Goal: Communication & Community: Answer question/provide support

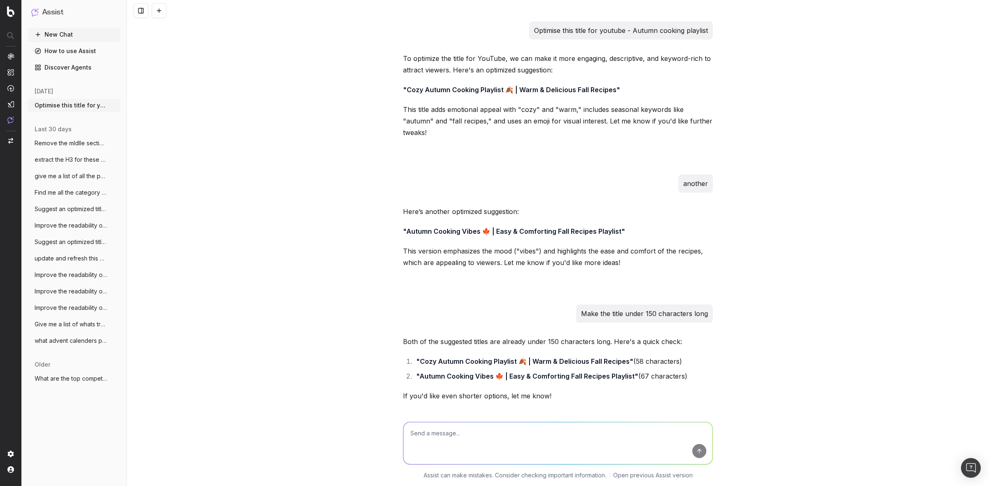
scroll to position [393, 0]
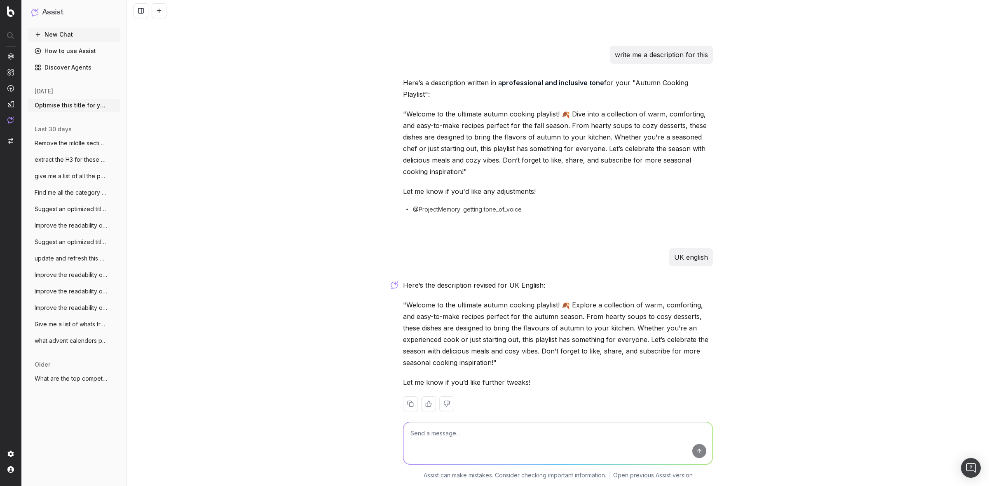
click at [456, 431] on textarea at bounding box center [557, 444] width 309 height 42
type textarea "U"
paste textarea "Hosting this [DATE]? 🎃 Treat your guests- big and small with these easy Hallo-w…"
type textarea "optimise rthis - Hosting this [DATE]? 🎃 Treat your guests- big and small with t…"
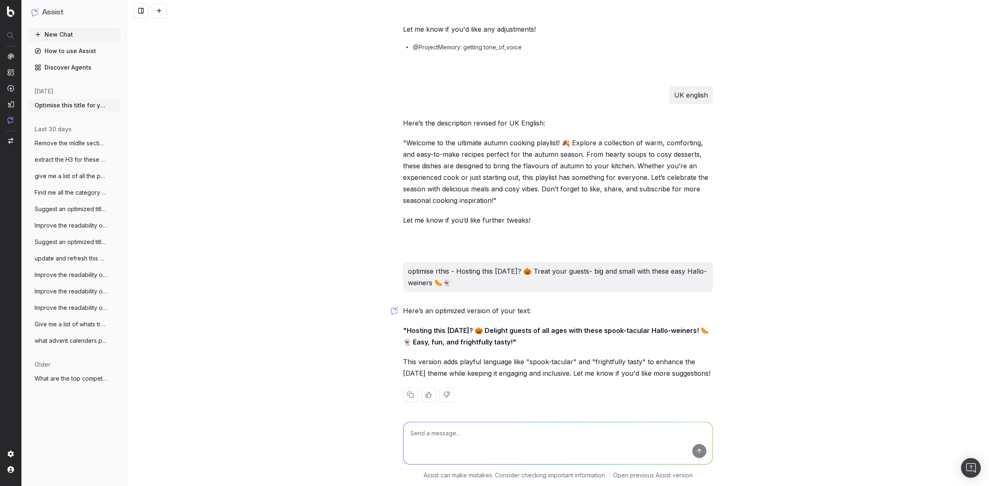
scroll to position [557, 0]
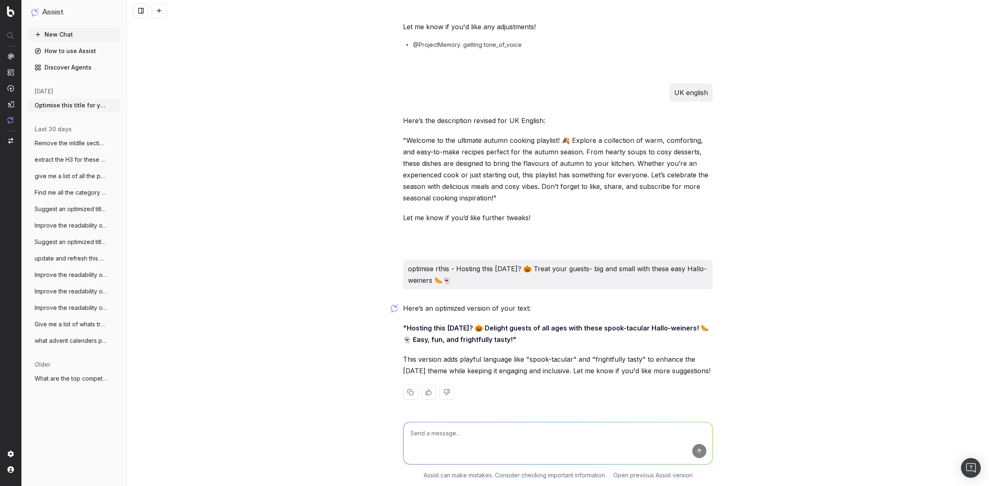
click at [514, 431] on textarea at bounding box center [557, 444] width 309 height 42
type textarea "uk english"
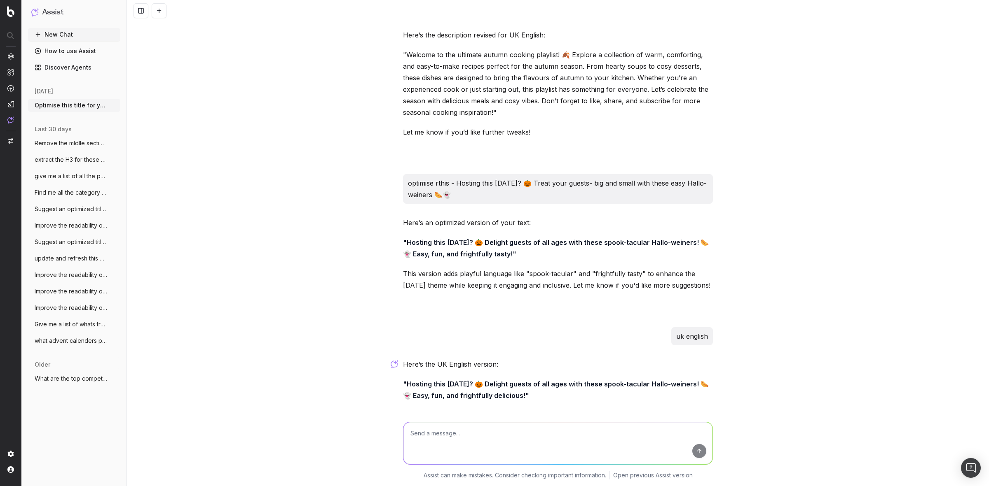
scroll to position [699, 0]
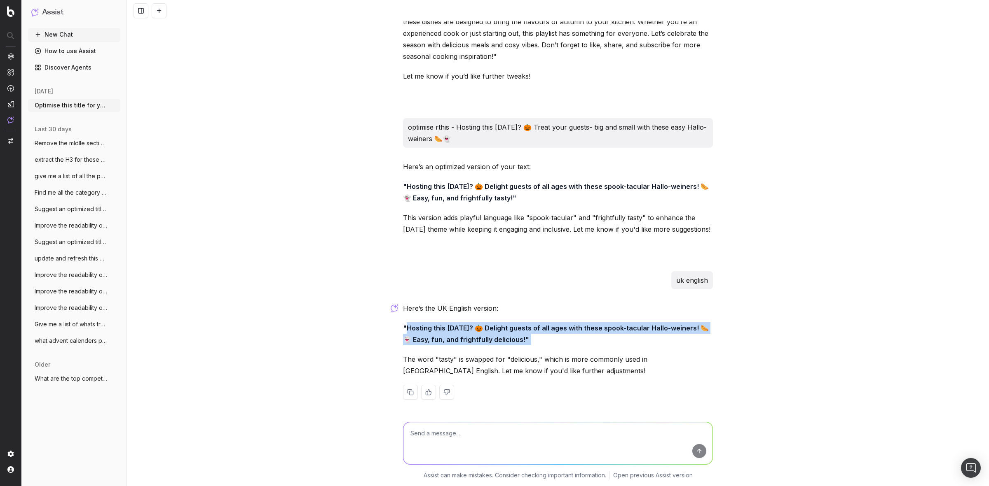
drag, startPoint x: 534, startPoint y: 337, endPoint x: 402, endPoint y: 332, distance: 131.9
click at [403, 332] on p ""Hosting this [DATE]? 🎃 Delight guests of all ages with these spook-tacular Hal…" at bounding box center [558, 334] width 310 height 23
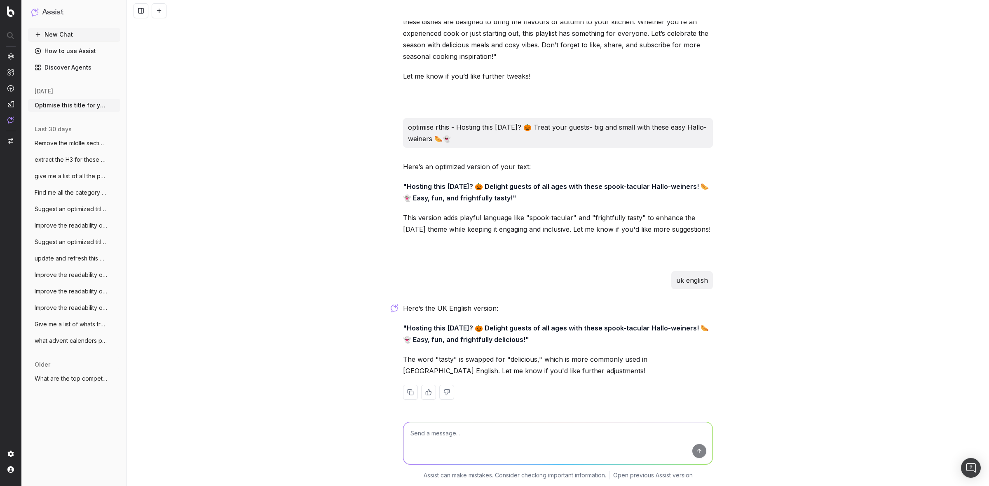
click at [579, 351] on div "Here’s the UK English version: "Hosting this [DATE]? 🎃 Delight guests of all ag…" at bounding box center [558, 358] width 310 height 110
drag, startPoint x: 526, startPoint y: 337, endPoint x: 404, endPoint y: 330, distance: 122.9
click at [404, 330] on strong ""Hosting this [DATE]? 🎃 Delight guests of all ages with these spook-tacular Hal…" at bounding box center [556, 334] width 306 height 20
copy strong "Hosting this [DATE]? 🎃 Delight guests of all ages with these spook-tacular Hall…"
click at [435, 431] on textarea at bounding box center [557, 444] width 309 height 42
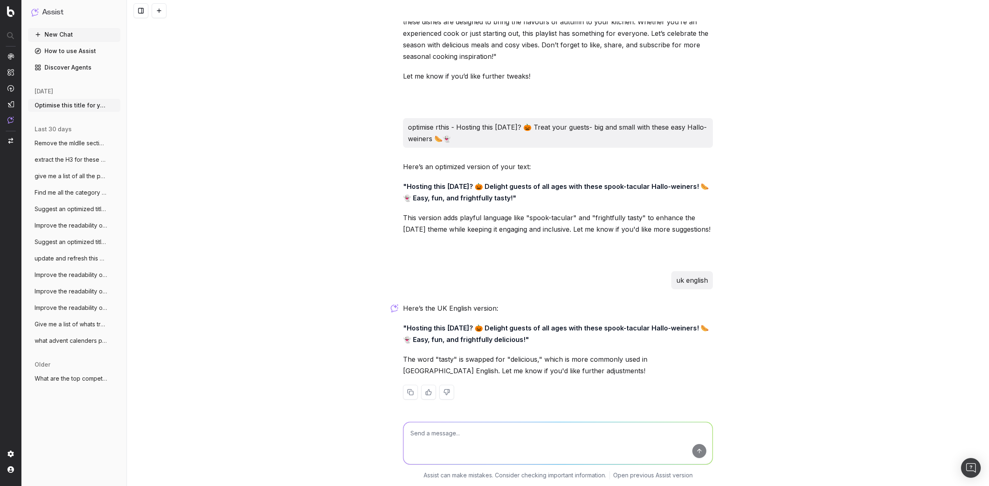
paste textarea "Consider your [DATE] brunch plans sorted- make this pumpkin spice French toast …"
type textarea "Consider your [DATE] brunch plans sorted- make this pumpkin spice French toast …"
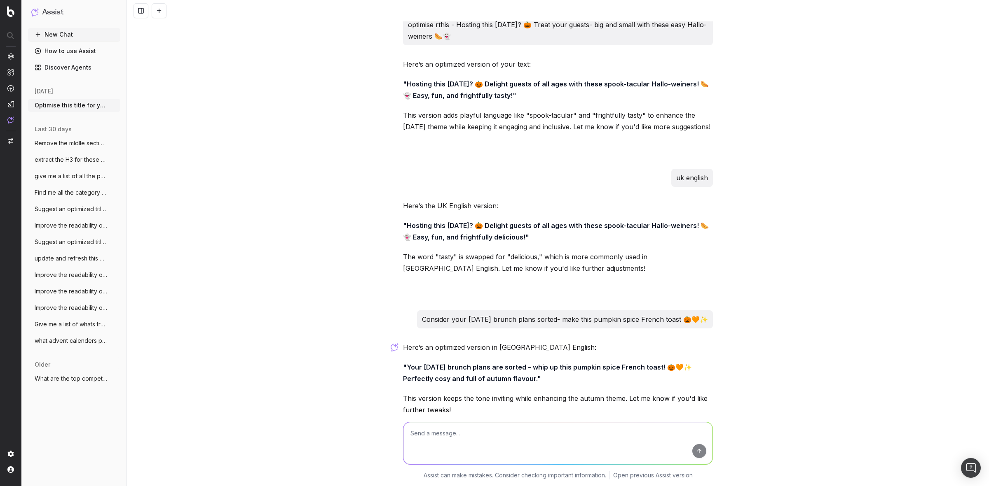
scroll to position [841, 0]
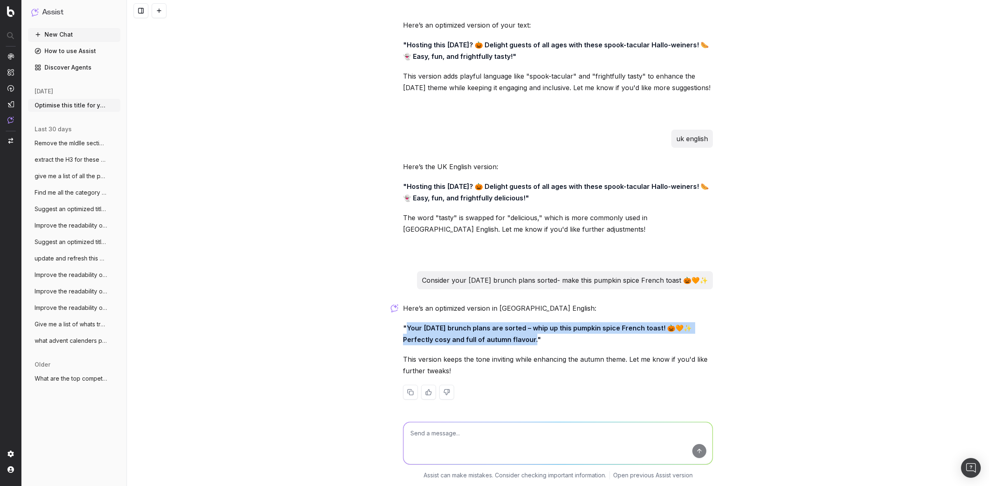
drag, startPoint x: 404, startPoint y: 326, endPoint x: 514, endPoint y: 334, distance: 110.3
click at [530, 338] on strong ""Your [DATE] brunch plans are sorted – whip up this pumpkin spice French toast!…" at bounding box center [548, 334] width 290 height 20
copy strong "Your [DATE] brunch plans are sorted – whip up this pumpkin spice French toast! …"
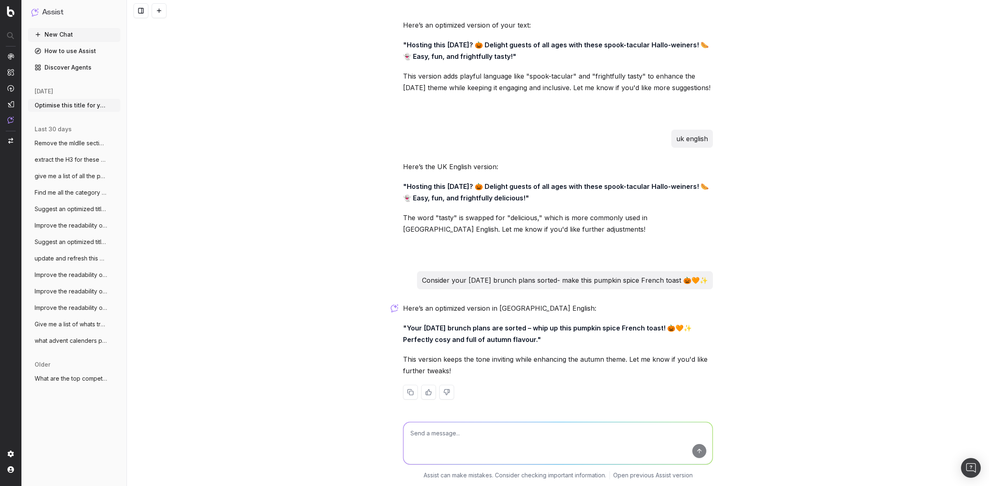
click at [448, 435] on textarea at bounding box center [557, 444] width 309 height 42
paste textarea "Fight off [MEDICAL_DATA] season with this green, immune-boosting smoothie 🍏💚"
click at [695, 454] on button "submit" at bounding box center [699, 451] width 14 height 14
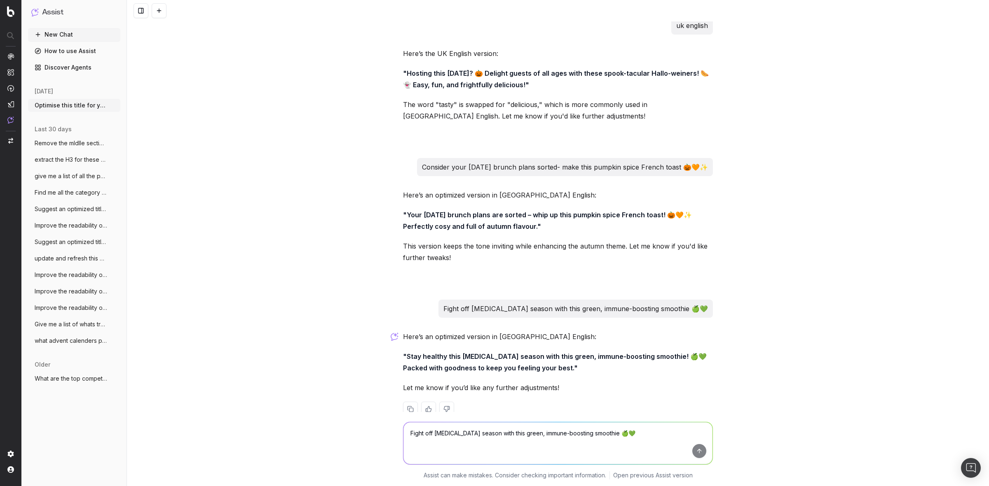
scroll to position [971, 0]
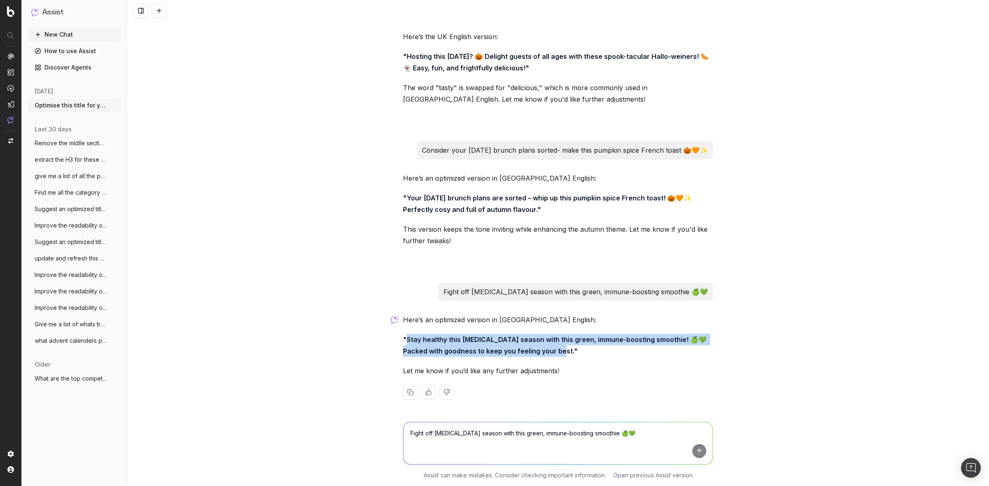
drag, startPoint x: 404, startPoint y: 340, endPoint x: 540, endPoint y: 349, distance: 136.6
click at [540, 349] on strong ""Stay healthy this [MEDICAL_DATA] season with this green, immune-boosting smoot…" at bounding box center [555, 346] width 305 height 20
copy strong "Stay healthy this [MEDICAL_DATA] season with this green, immune-boosting smooth…"
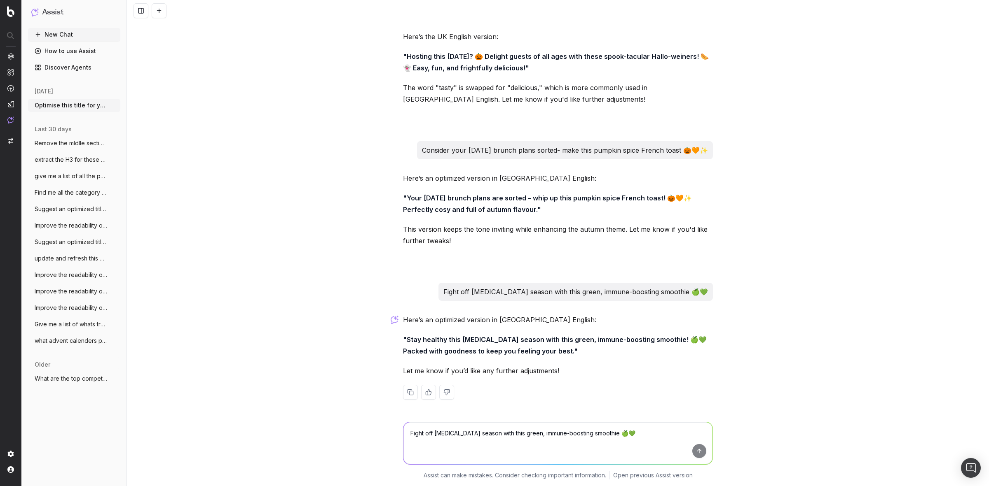
click at [485, 442] on textarea "Fight off [MEDICAL_DATA] season with this green, immune-boosting smoothie 🍏💚" at bounding box center [557, 444] width 309 height 42
paste textarea "Craving cosy autumn pastries? Try these easy apple cinnamon pumpkins 🍎🍂"
type textarea "Craving cosy autumn pastries? Try these easy apple cinnamon pumpkins 🍎🍂"
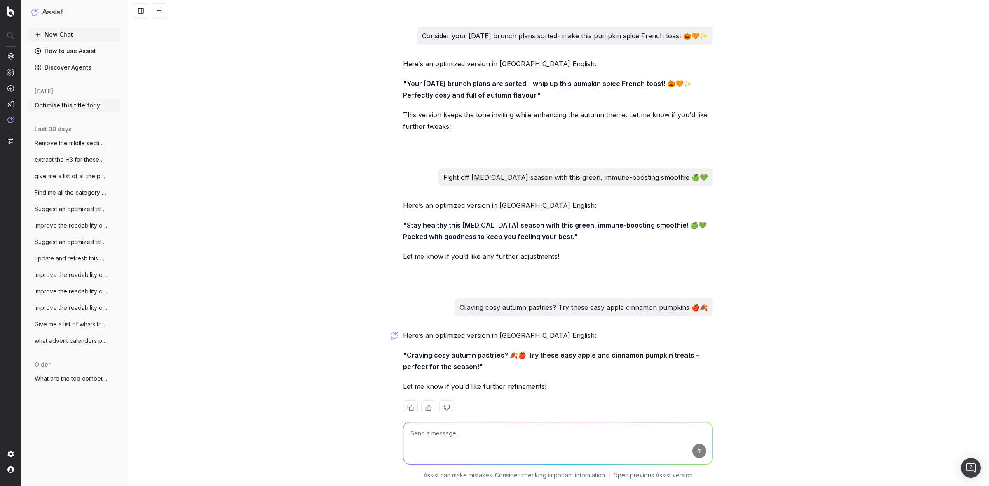
scroll to position [1101, 0]
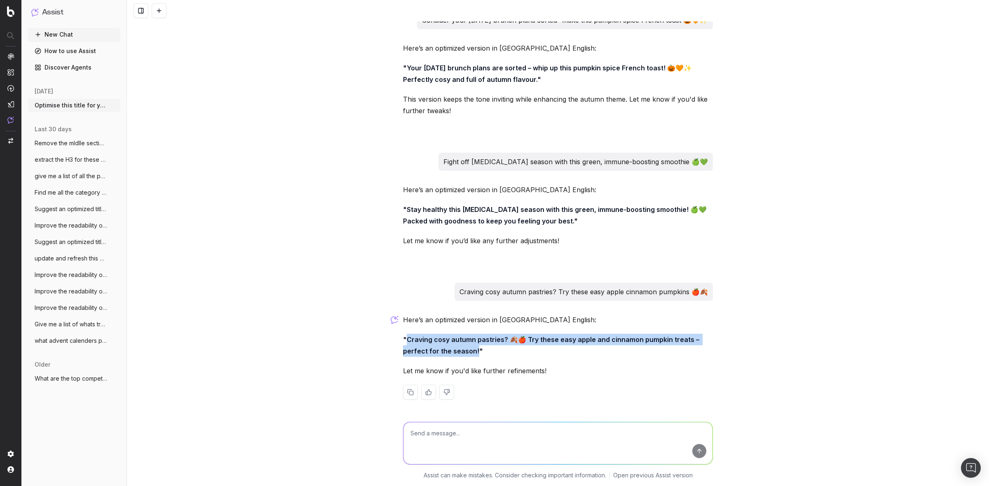
drag, startPoint x: 406, startPoint y: 339, endPoint x: 472, endPoint y: 350, distance: 66.5
click at [472, 350] on strong ""Craving cosy autumn pastries? 🍂🍎 Try these easy apple and cinnamon pumpkin tre…" at bounding box center [552, 346] width 298 height 20
copy strong "Craving cosy autumn pastries? 🍂🍎 Try these easy apple and cinnamon pumpkin trea…"
click at [430, 432] on textarea at bounding box center [557, 444] width 309 height 42
paste textarea "[DATE] is 5 weeks away, so this is your sign to make these easy stuffed pizza p…"
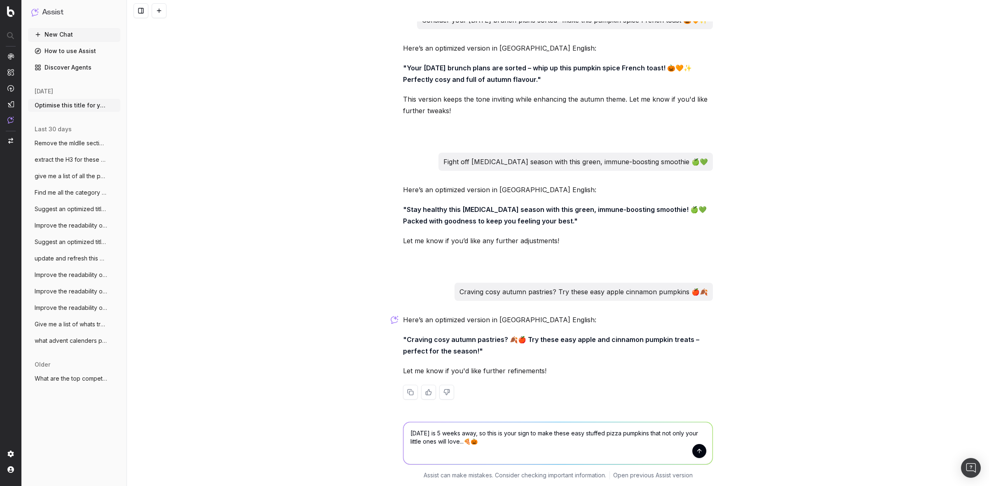
click at [692, 456] on button "submit" at bounding box center [699, 451] width 14 height 14
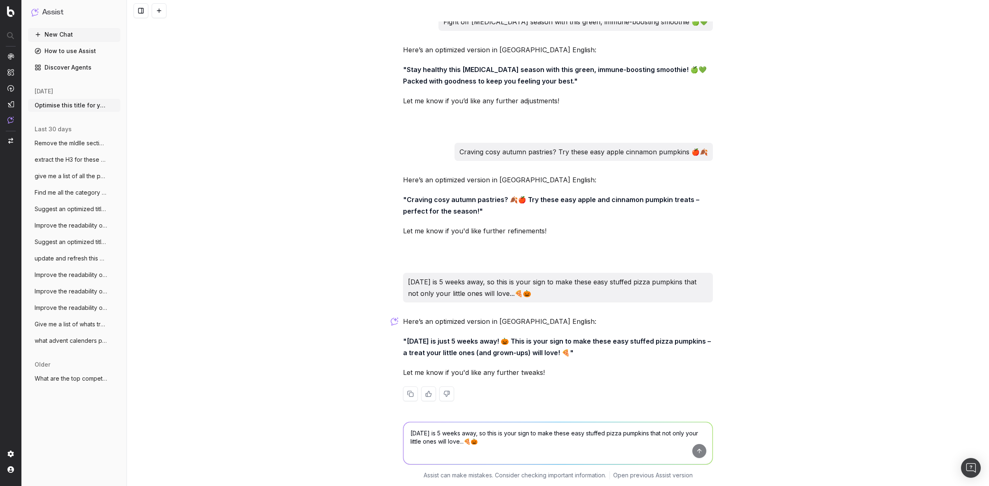
scroll to position [1243, 0]
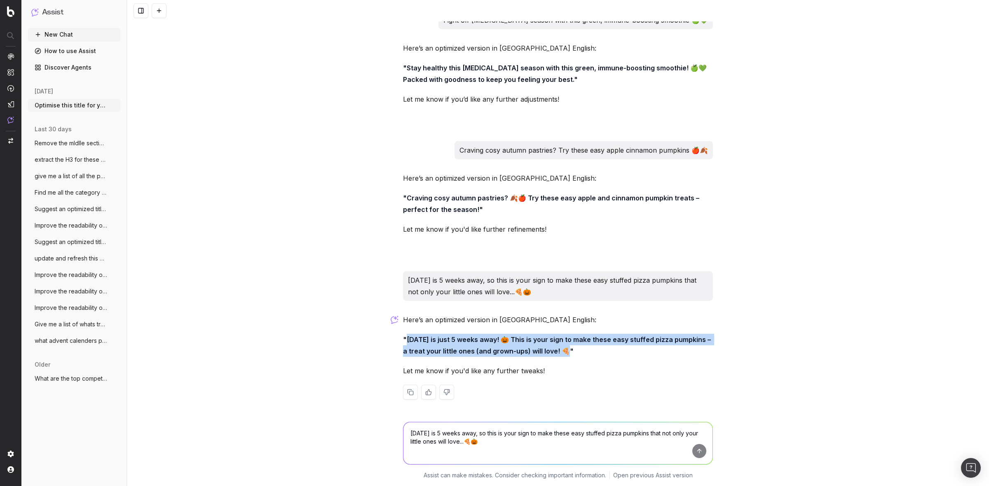
drag, startPoint x: 403, startPoint y: 339, endPoint x: 548, endPoint y: 351, distance: 146.0
click at [557, 351] on strong ""[DATE] is just 5 weeks away! 🎃 This is your sign to make these easy stuffed pi…" at bounding box center [557, 346] width 309 height 20
copy strong "[DATE] is just 5 weeks away! 🎃 This is your sign to make these easy stuffed piz…"
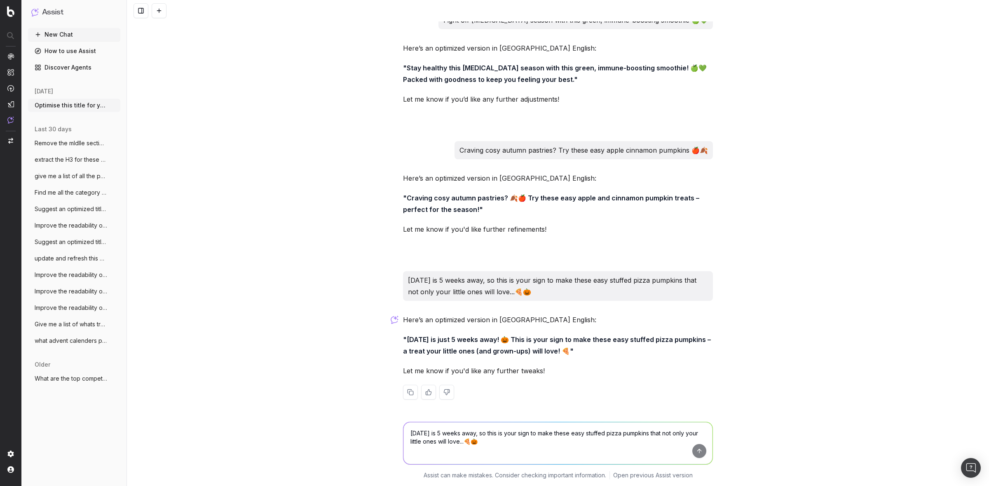
click at [437, 433] on textarea "[DATE] is 5 weeks away, so this is your sign to make these easy stuffed pizza p…" at bounding box center [557, 444] width 309 height 42
paste textarea "The pumpkin spice latte recipe that you all need in your life this autumn 🎃🍂"
click at [696, 451] on button "submit" at bounding box center [699, 451] width 14 height 14
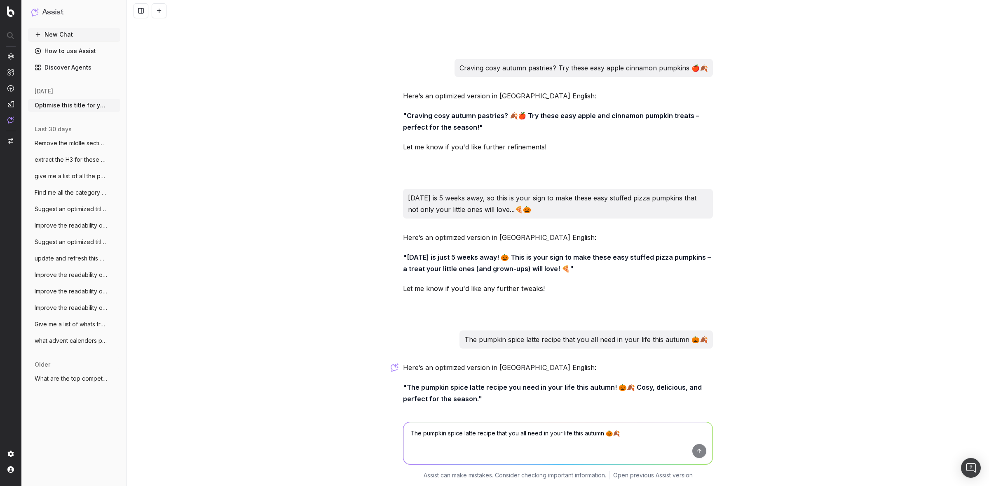
scroll to position [1373, 0]
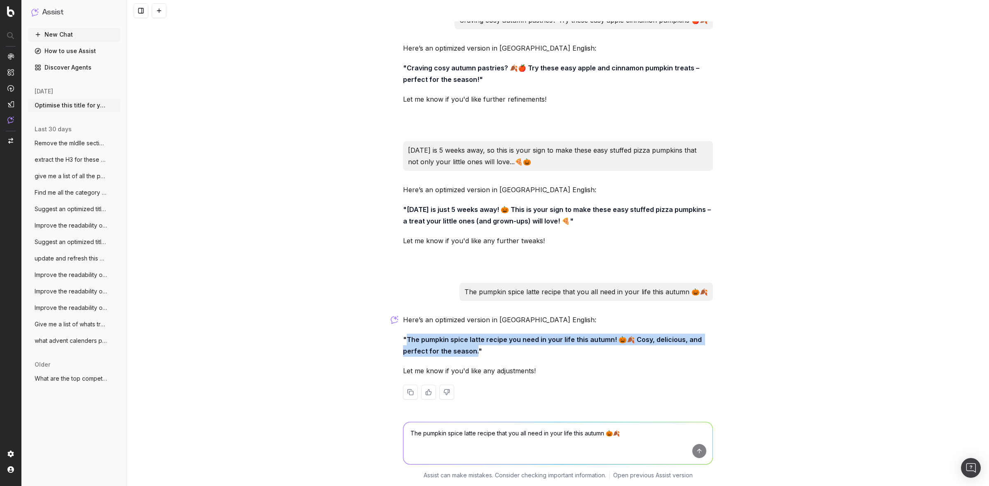
drag, startPoint x: 470, startPoint y: 349, endPoint x: 412, endPoint y: 339, distance: 59.5
click at [404, 336] on strong ""The pumpkin spice latte recipe you need in your life this autumn! 🎃🍂 Cosy, del…" at bounding box center [553, 346] width 300 height 20
copy strong "The pumpkin spice latte recipe you need in your life this autumn! 🎃🍂 Cosy, deli…"
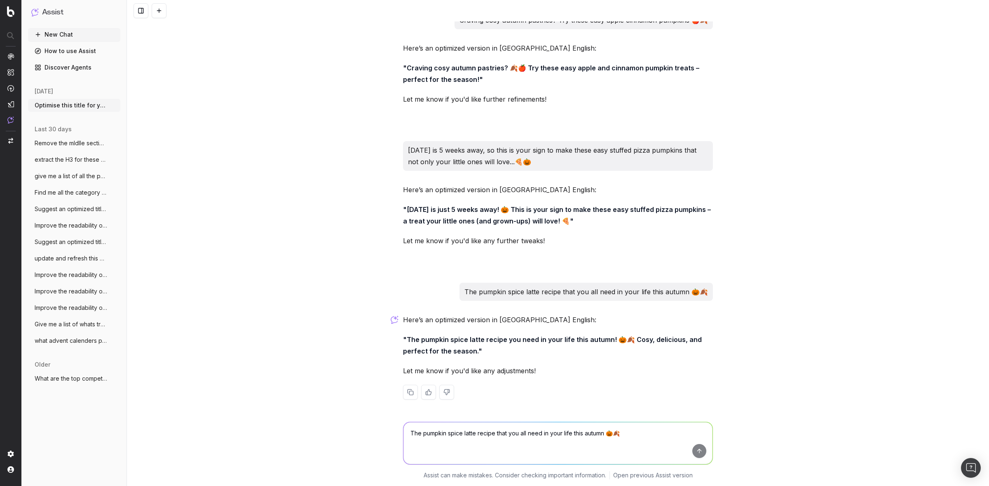
click at [304, 215] on div "Optimise this title for youtube - Autumn cooking playlist To optimize the title…" at bounding box center [558, 243] width 862 height 486
click at [460, 445] on textarea "The pumpkin spice latte recipe that you all need in your life this autumn 🎃🍂" at bounding box center [557, 444] width 309 height 42
paste textarea "I think we can all agree: it’s pumpkin spice everything this autumn 🎃🌟"
type textarea "I think we can all agree: it’s pumpkin spice everything this autumn 🎃🌟"
click at [693, 451] on button "submit" at bounding box center [699, 451] width 14 height 14
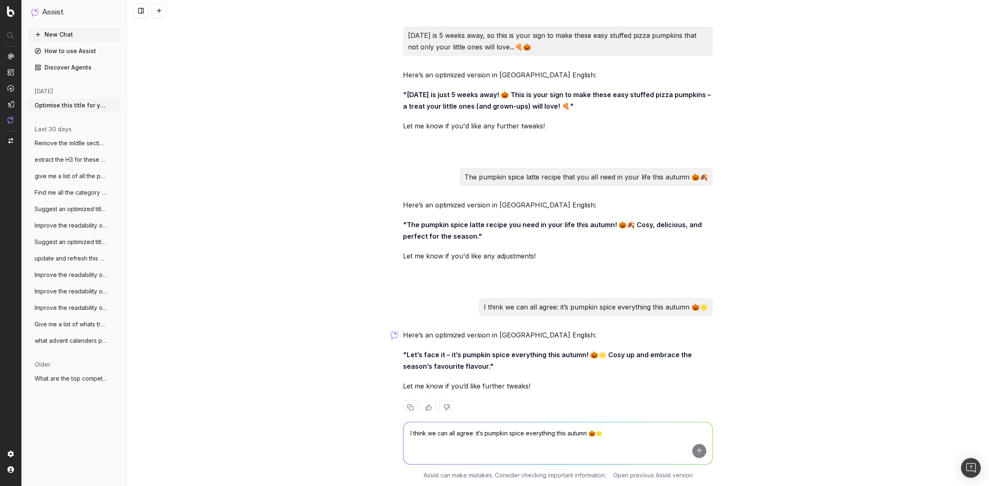
scroll to position [1503, 0]
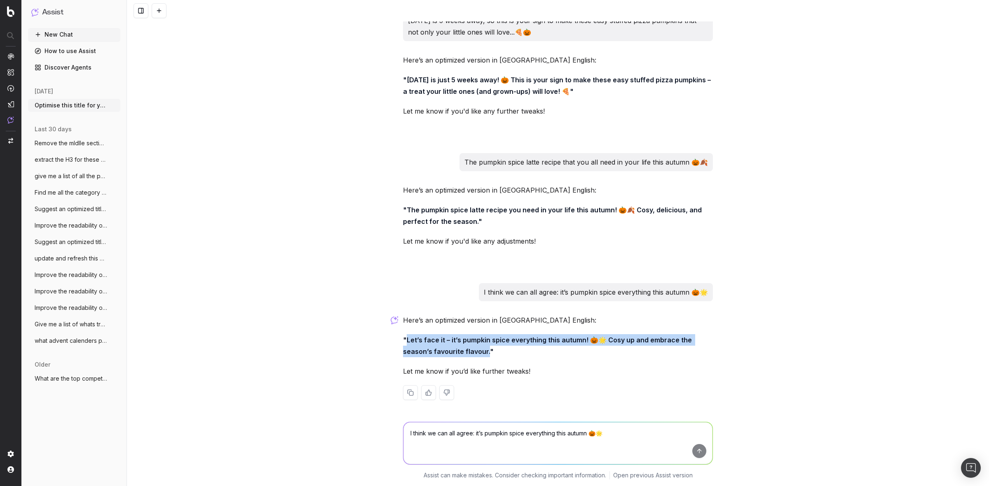
drag, startPoint x: 482, startPoint y: 350, endPoint x: 404, endPoint y: 341, distance: 79.2
click at [404, 341] on strong ""Let’s face it – it’s pumpkin spice everything this autumn! 🎃🌟 Cosy up and embr…" at bounding box center [548, 346] width 290 height 20
copy strong "Let’s face it – it’s pumpkin spice everything this autumn! 🎃🌟 Cosy up and embra…"
click at [257, 245] on div "Optimise this title for youtube - Autumn cooking playlist To optimize the title…" at bounding box center [558, 243] width 862 height 486
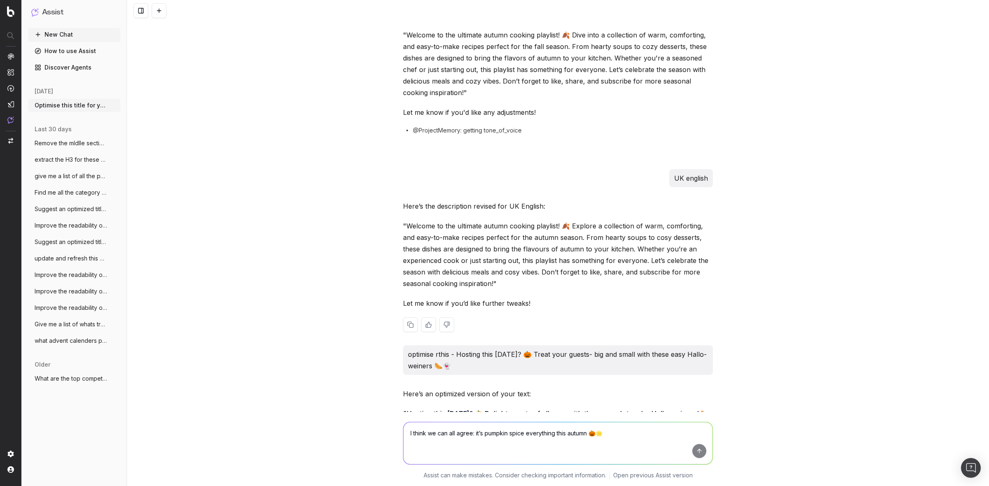
scroll to position [473, 0]
click at [565, 219] on p ""Welcome to the ultimate autumn cooking playlist! 🍂 Explore a collection of war…" at bounding box center [558, 253] width 310 height 69
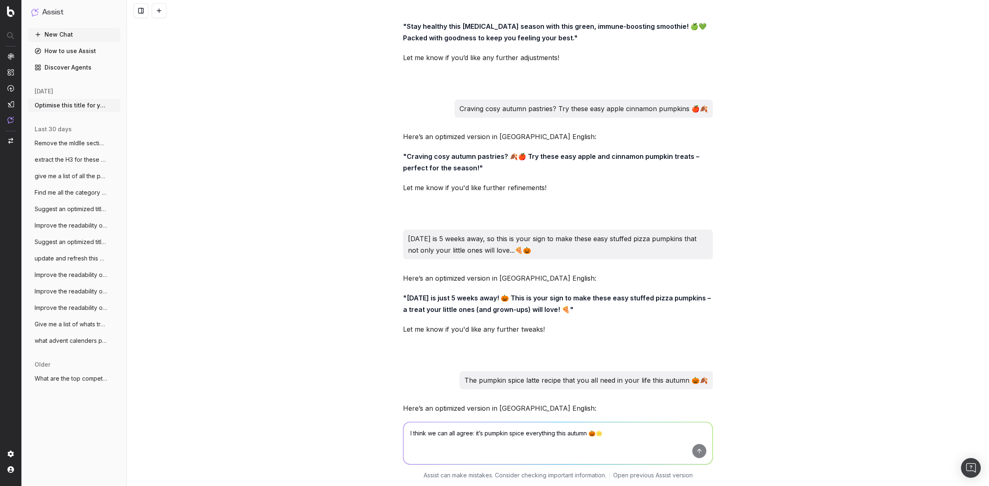
scroll to position [1503, 0]
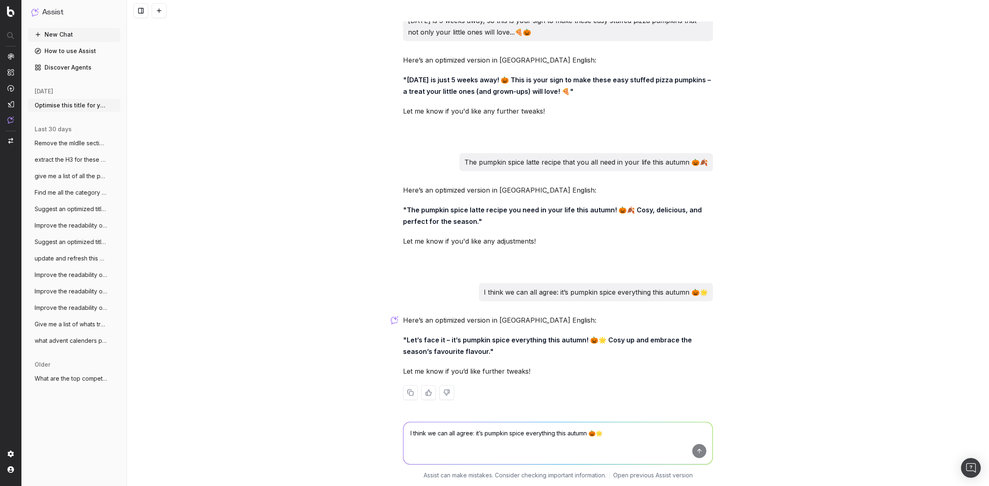
click at [446, 436] on textarea "I think we can all agree: it’s pumpkin spice everything this autumn 🎃🌟" at bounding box center [557, 444] width 309 height 42
type textarea "these are the videos in the playlist now write me a description for youtube"
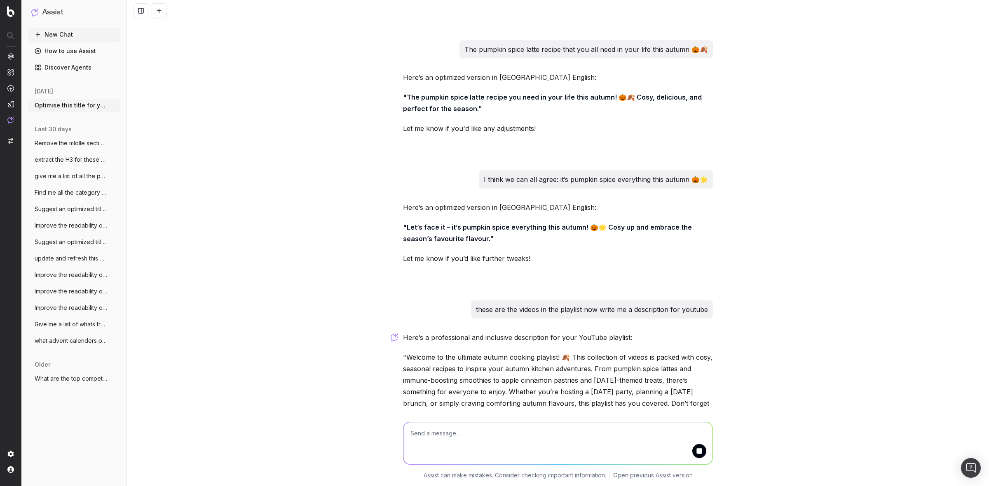
scroll to position [1651, 0]
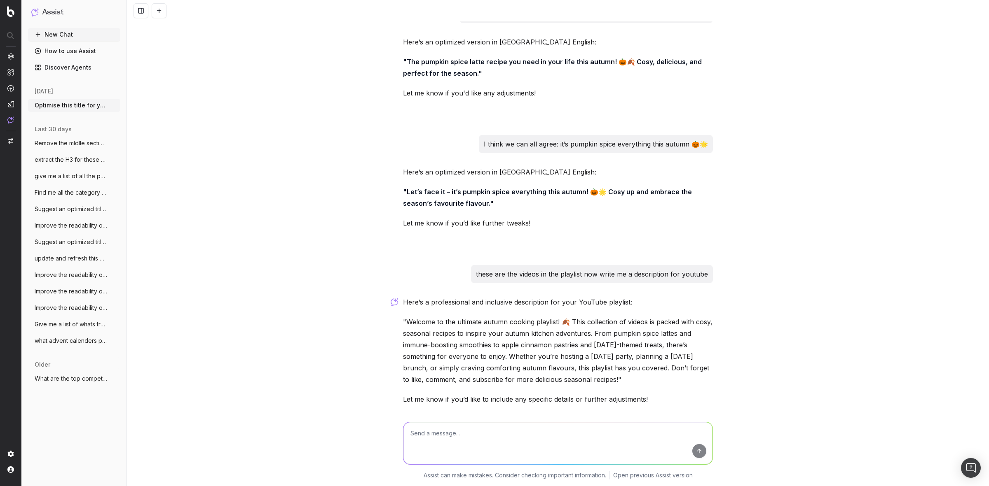
drag, startPoint x: 603, startPoint y: 379, endPoint x: 488, endPoint y: 348, distance: 119.4
click at [488, 348] on p ""Welcome to the ultimate autumn cooking playlist! 🍂 This collection of videos i…" at bounding box center [558, 350] width 310 height 69
click at [617, 380] on p ""Welcome to the ultimate autumn cooking playlist! 🍂 This collection of videos i…" at bounding box center [558, 350] width 310 height 69
drag, startPoint x: 604, startPoint y: 378, endPoint x: 455, endPoint y: 328, distance: 156.7
click at [455, 328] on p ""Welcome to the ultimate autumn cooking playlist! 🍂 This collection of videos i…" at bounding box center [558, 350] width 310 height 69
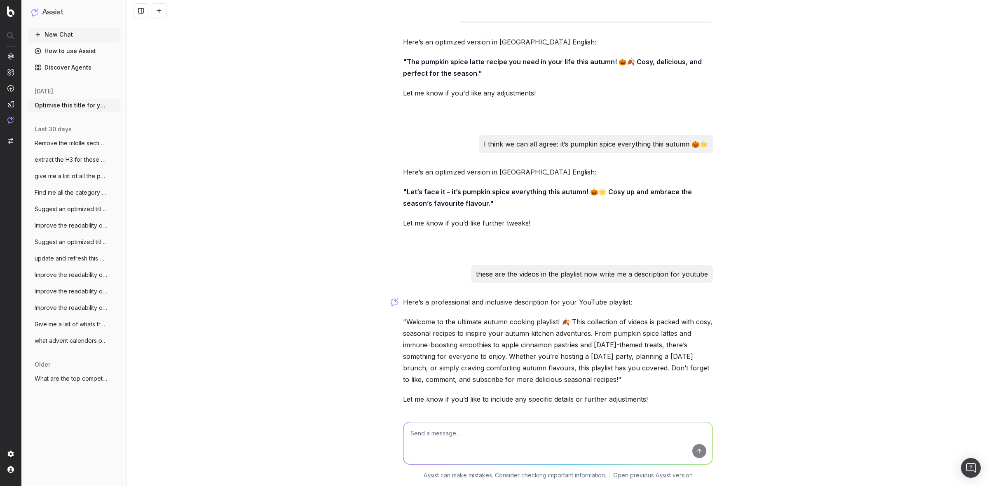
click at [498, 435] on textarea at bounding box center [557, 444] width 309 height 42
type textarea "in [GEOGRAPHIC_DATA] english"
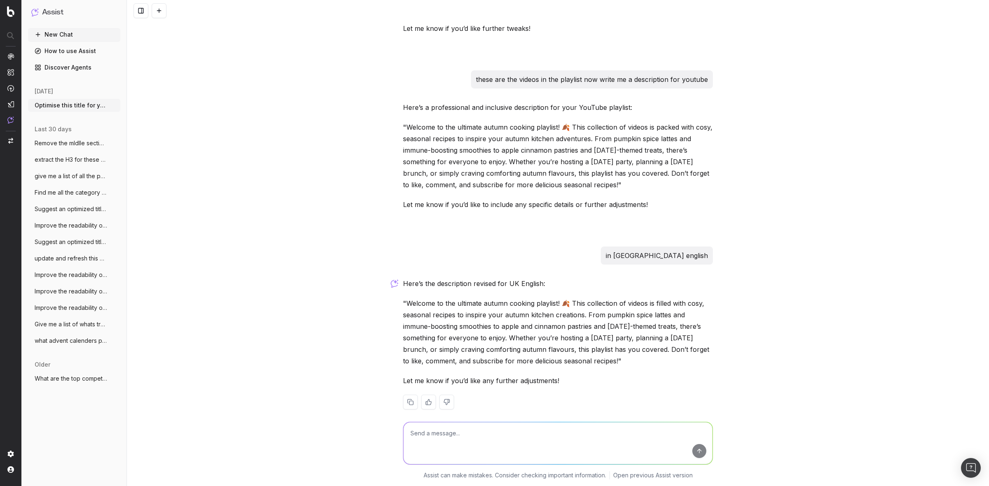
scroll to position [1856, 0]
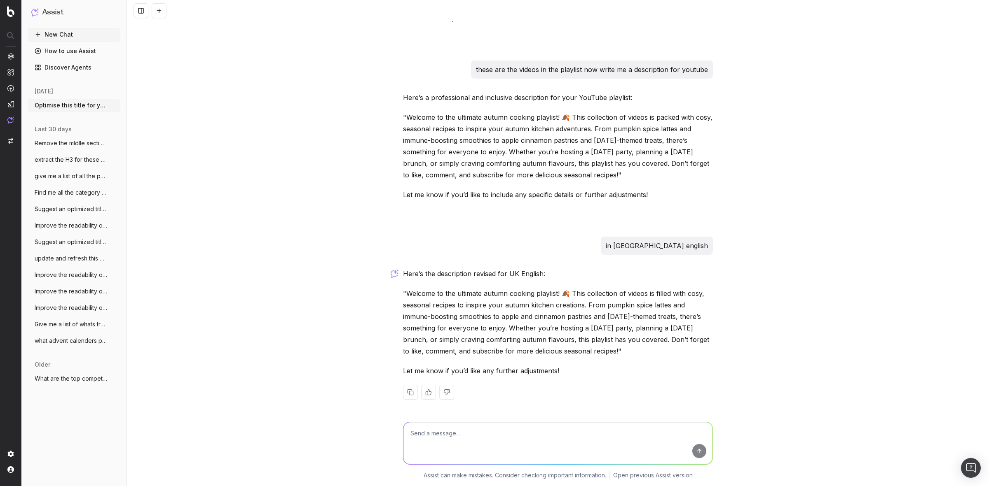
drag, startPoint x: 402, startPoint y: 295, endPoint x: 606, endPoint y: 348, distance: 211.2
click at [606, 348] on p ""Welcome to the ultimate autumn cooking playlist! 🍂 This collection of videos i…" at bounding box center [558, 322] width 310 height 69
copy p "Welcome to the ultimate autumn cooking playlist! 🍂 This collection of videos is…"
